Goal: Navigation & Orientation: Find specific page/section

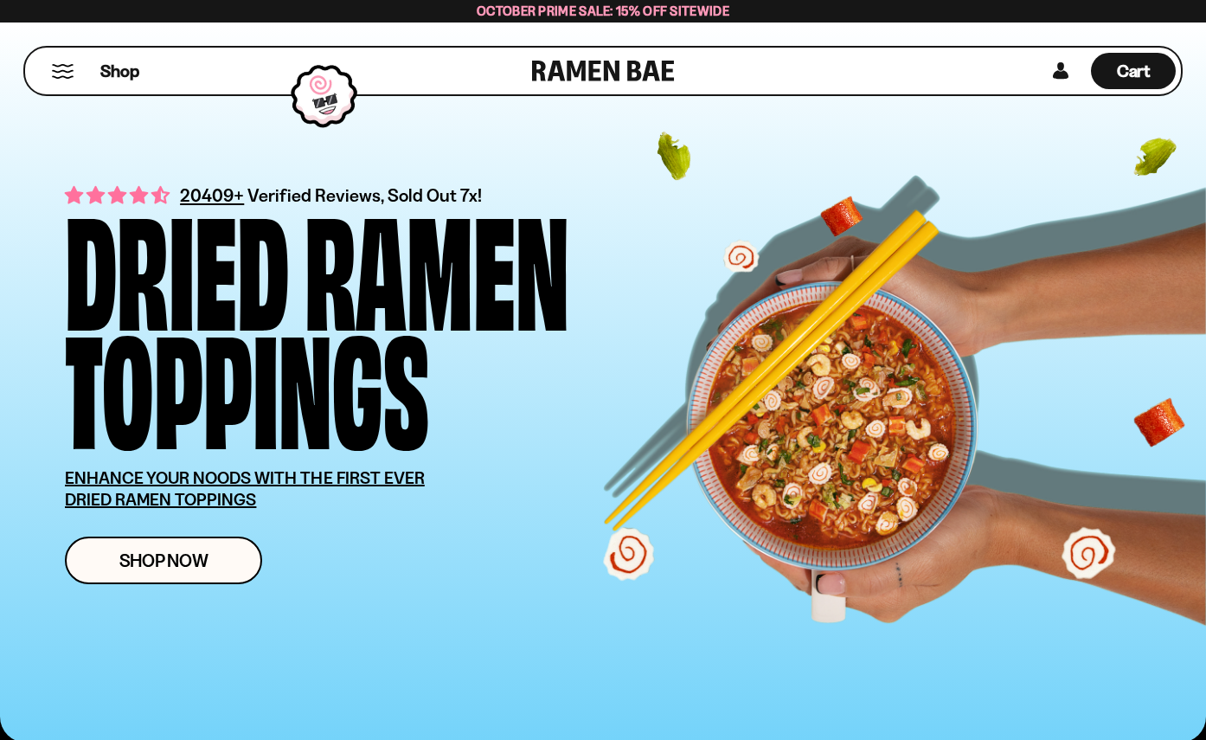
click at [65, 83] on div "Shop" at bounding box center [281, 71] width 502 height 47
click at [61, 70] on button "Mobile Menu Trigger" at bounding box center [62, 71] width 23 height 15
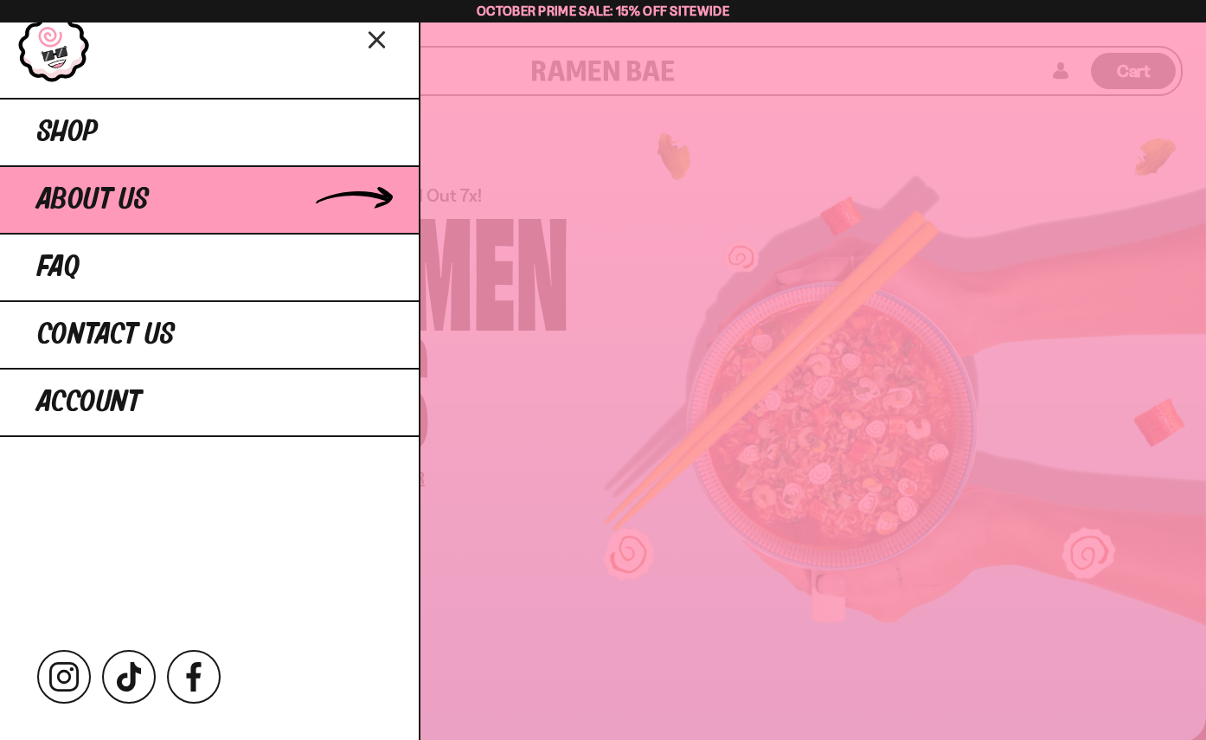
click at [161, 206] on link "About Us" at bounding box center [209, 198] width 419 height 67
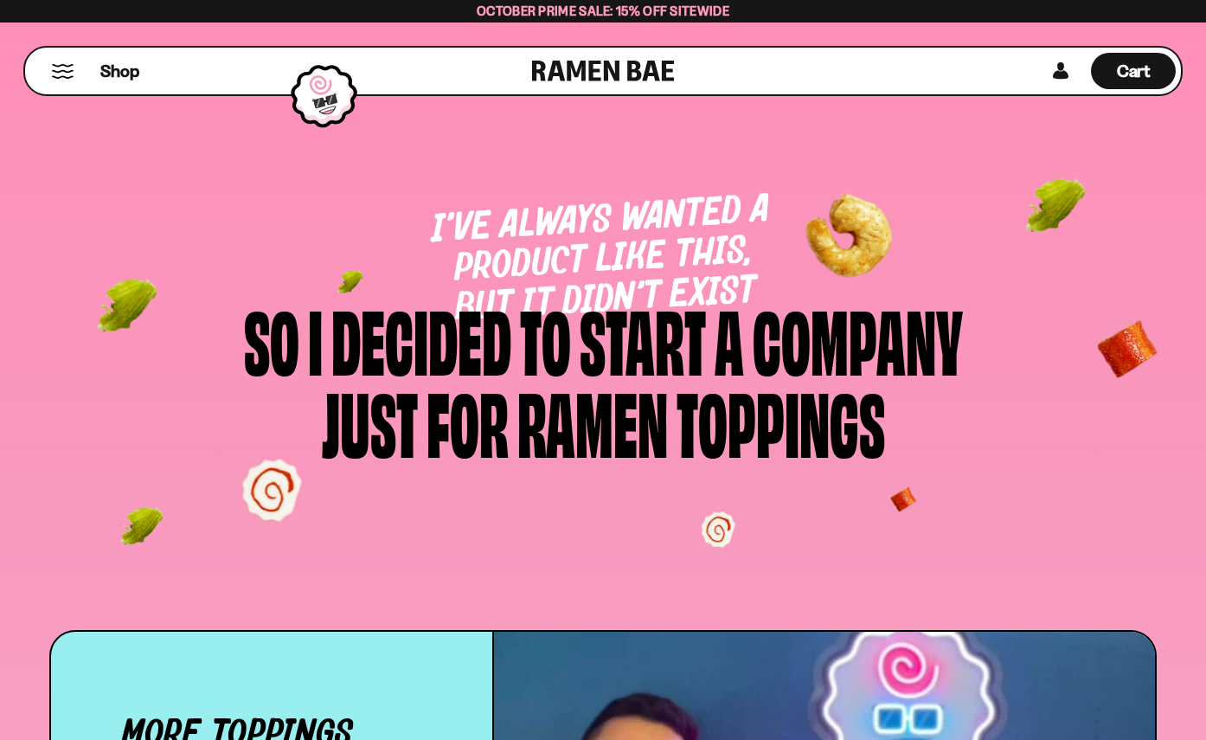
click at [58, 67] on button "Mobile Menu Trigger" at bounding box center [62, 71] width 23 height 15
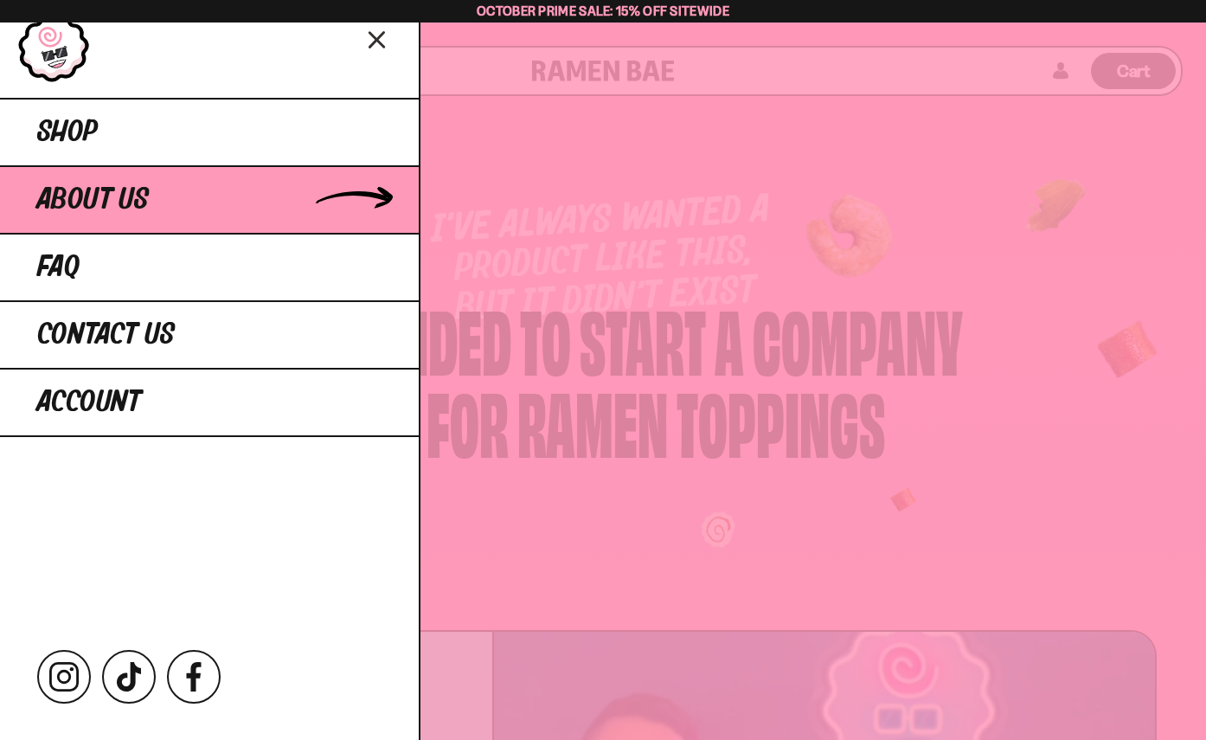
click at [119, 193] on span "About Us" at bounding box center [93, 199] width 112 height 31
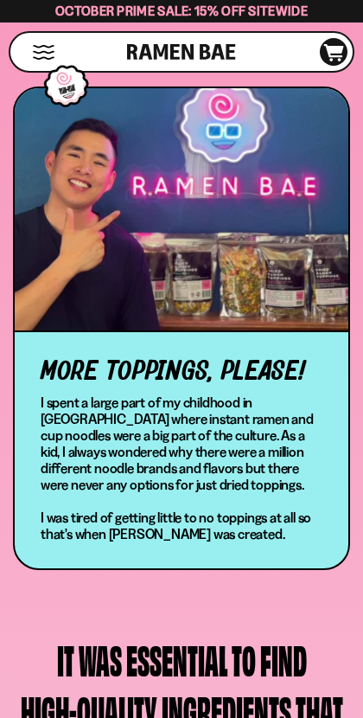
scroll to position [491, 0]
